Goal: Task Accomplishment & Management: Complete application form

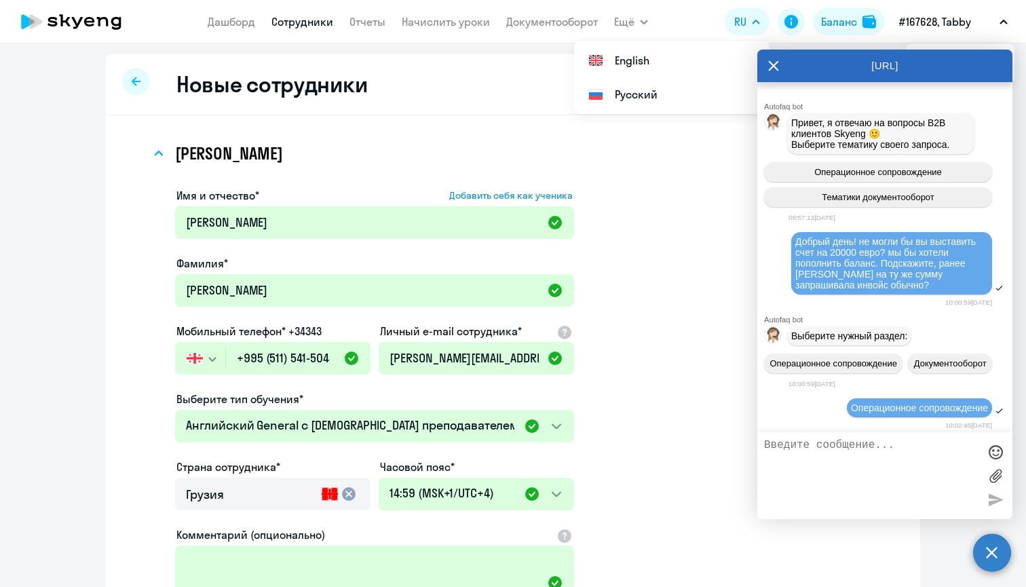
select select "english_adult_not_native_speaker"
select select "4"
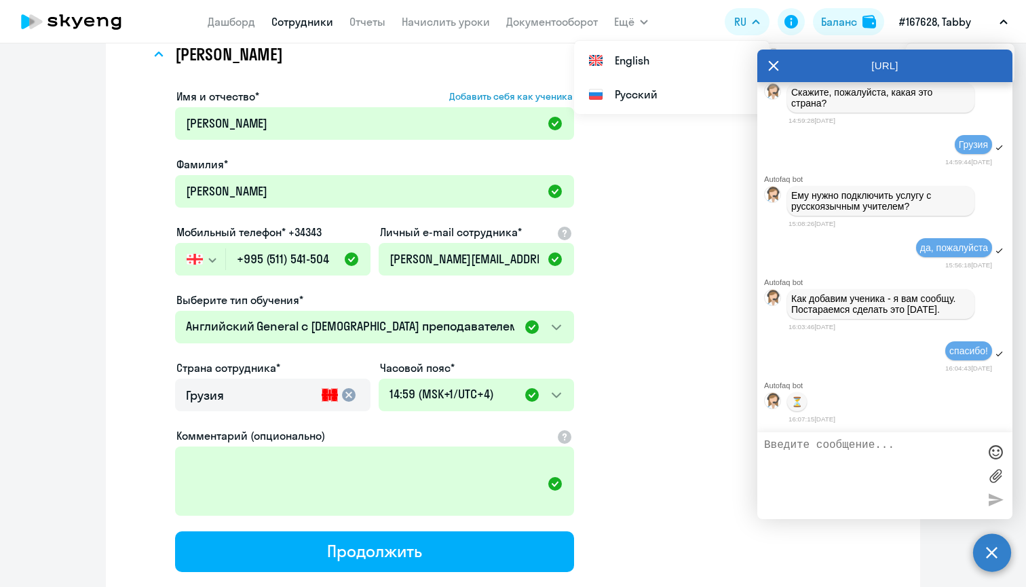
scroll to position [24997, 0]
click at [815, 461] on textarea at bounding box center [871, 475] width 214 height 73
type textarea "Добрый д"
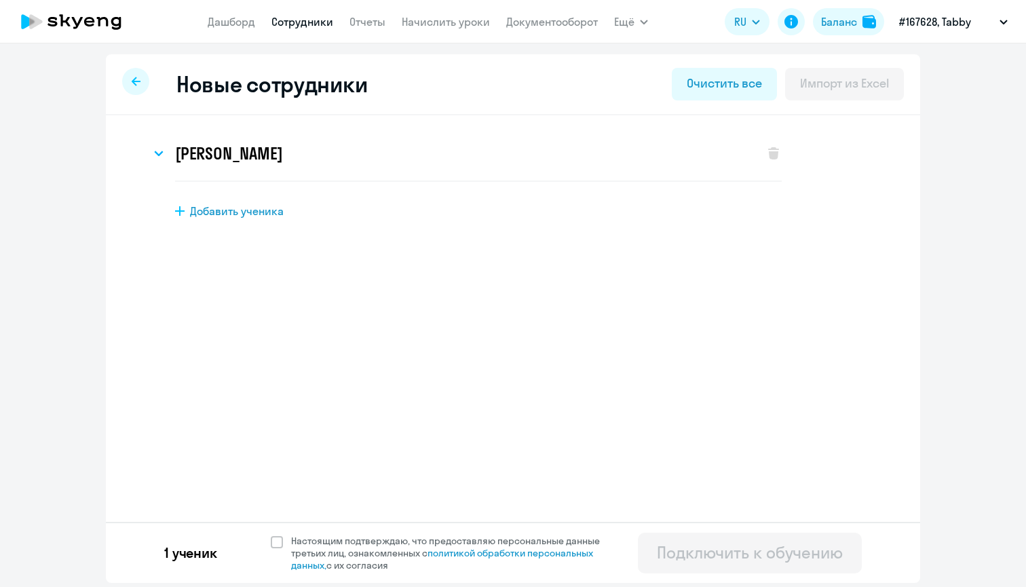
select select "english_adult_not_native_speaker"
select select "4"
click at [277, 545] on span at bounding box center [277, 542] width 12 height 12
click at [271, 534] on input "Настоящим подтверждаю, что предоставляю персональные данные третьих лиц, ознако…" at bounding box center [270, 534] width 1 height 1
checkbox input "true"
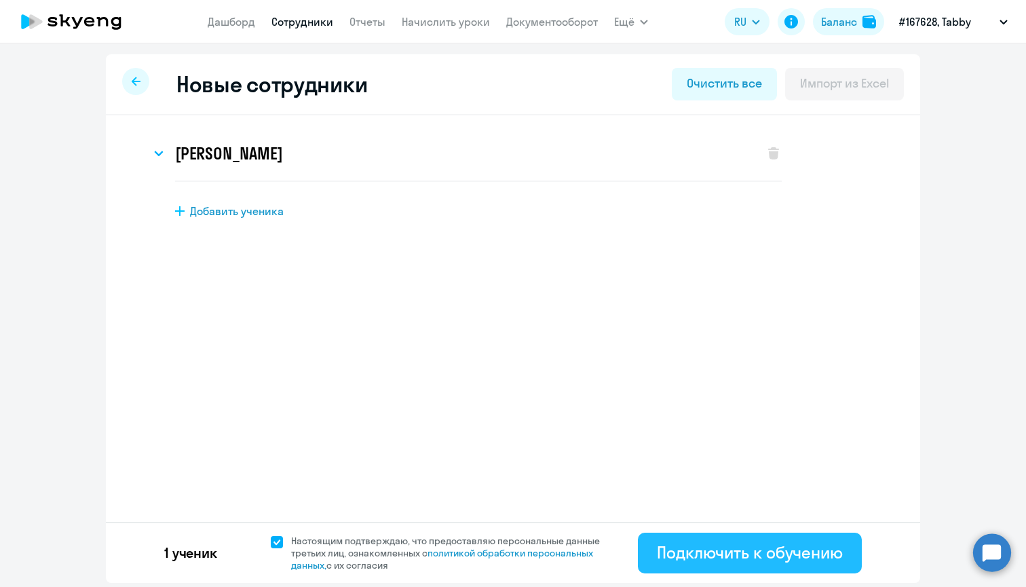
click at [773, 563] on button "Подключить к обучению" at bounding box center [750, 552] width 224 height 41
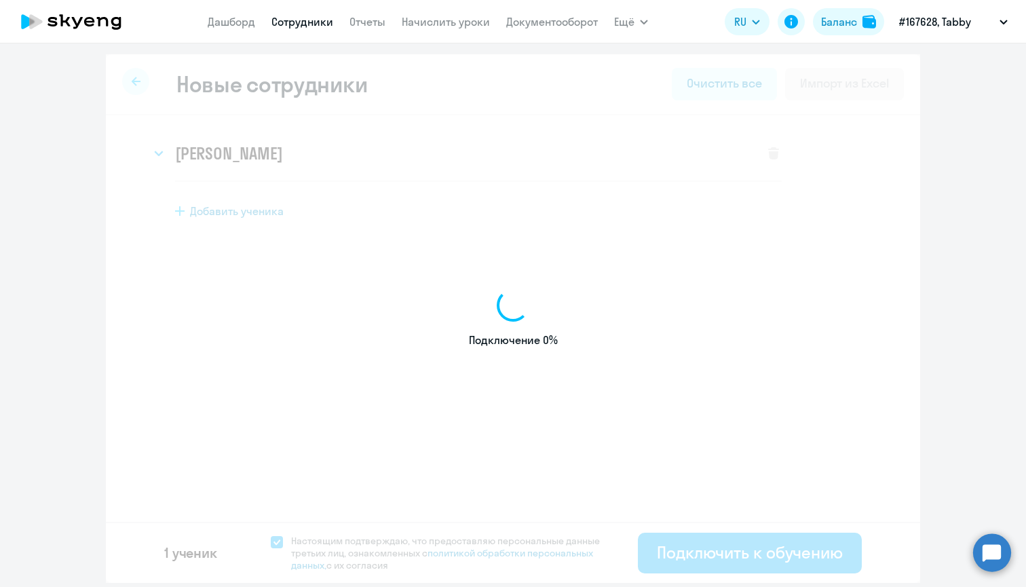
select select "english_adult_not_native_speaker"
select select "4"
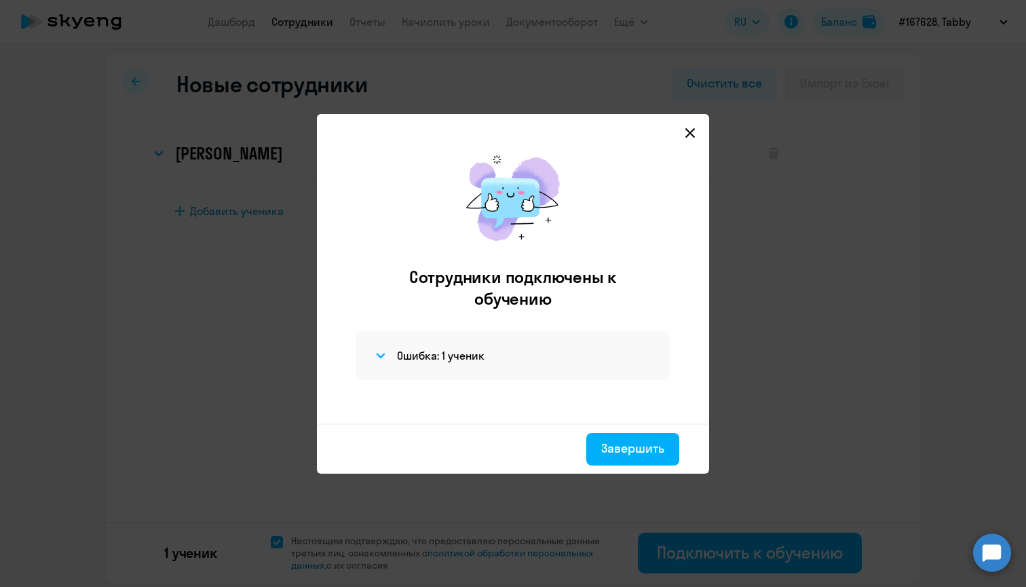
click at [685, 128] on icon at bounding box center [689, 133] width 11 height 11
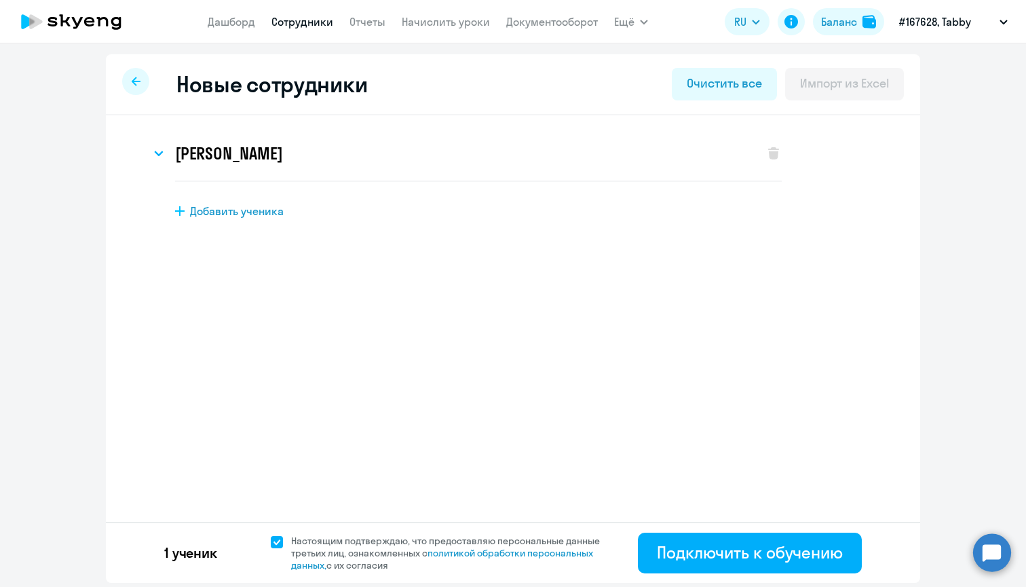
click at [985, 536] on circle at bounding box center [992, 552] width 38 height 38
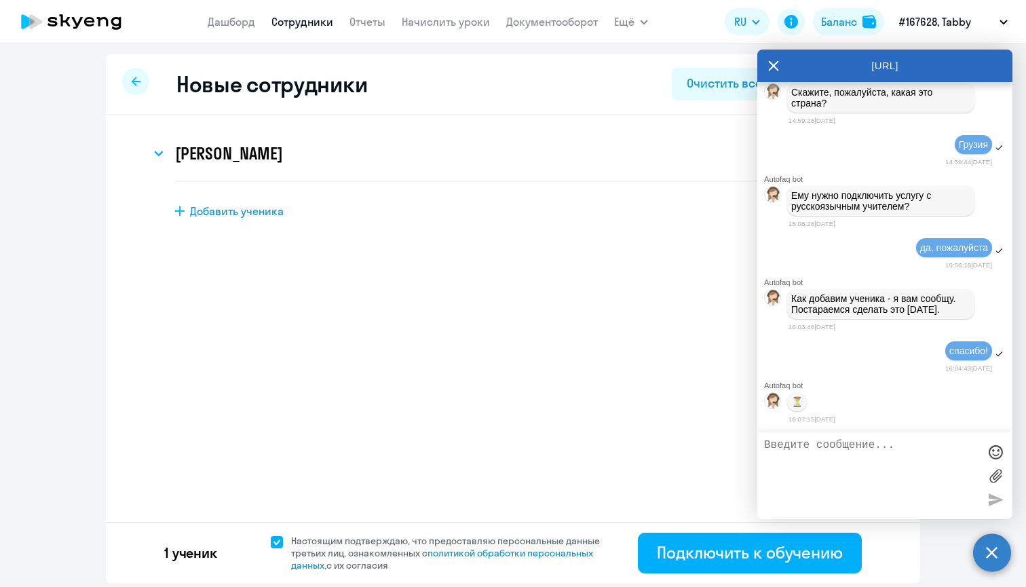
click at [895, 463] on textarea at bounding box center [871, 475] width 214 height 73
type textarea "l"
type textarea "Добрый день!"
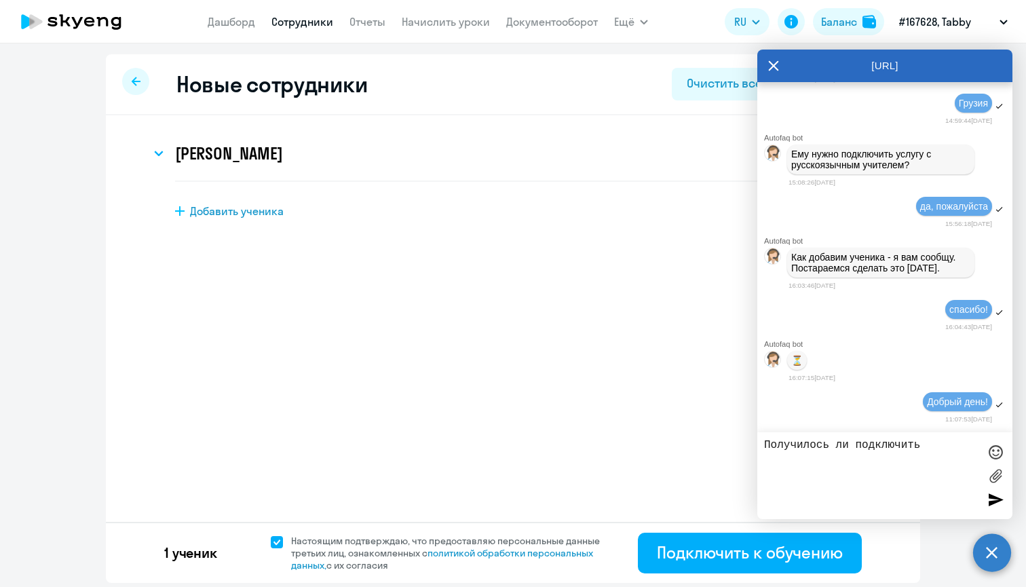
scroll to position [24678, 0]
drag, startPoint x: 952, startPoint y: 241, endPoint x: 863, endPoint y: 242, distance: 89.5
copy span "[PERSON_NAME]"
click at [935, 441] on textarea "Получилось ли подключить" at bounding box center [871, 475] width 214 height 73
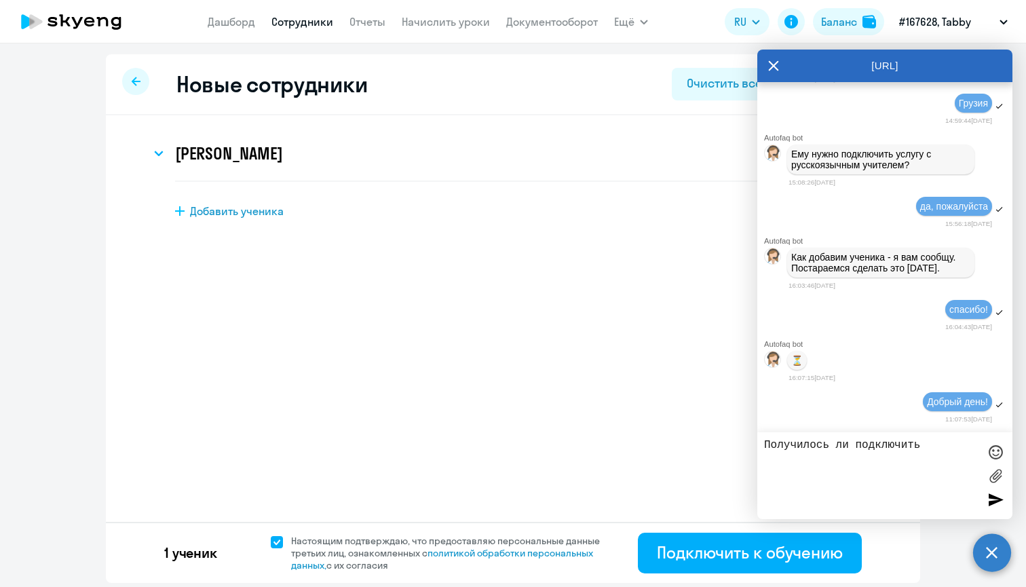
paste textarea "[PERSON_NAME]"
click at [771, 443] on textarea "Получилось ли подключить [PERSON_NAME] к обучению" at bounding box center [871, 475] width 214 height 73
click at [949, 471] on textarea "Подскажите, пожалуйста, олучилось ли подключить [PERSON_NAME] к обучению" at bounding box center [871, 475] width 214 height 73
type textarea "Подскажите, пожалуйста, олучилось ли подключить [PERSON_NAME] к обучению?"
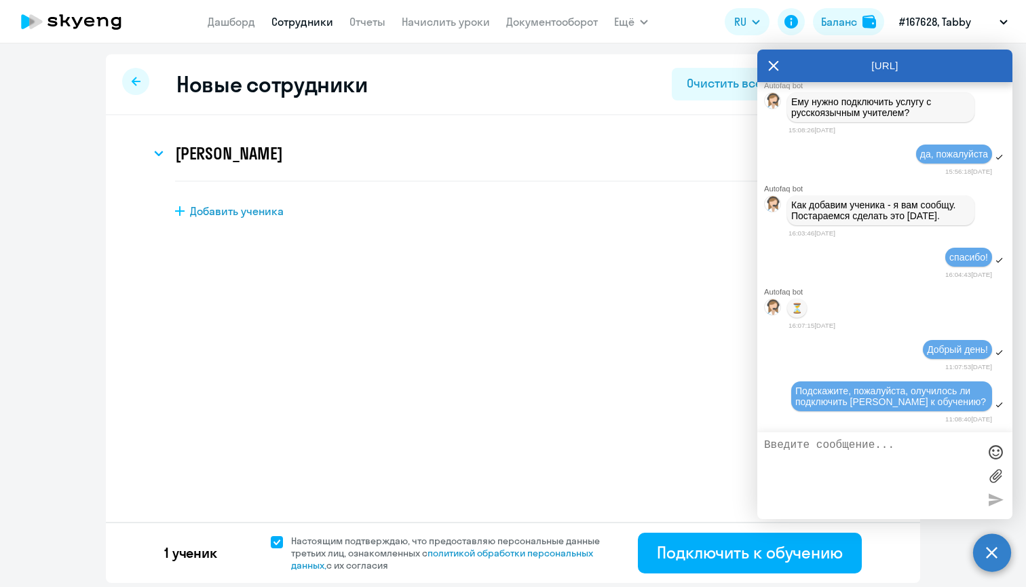
scroll to position [25101, 0]
